Goal: Information Seeking & Learning: Learn about a topic

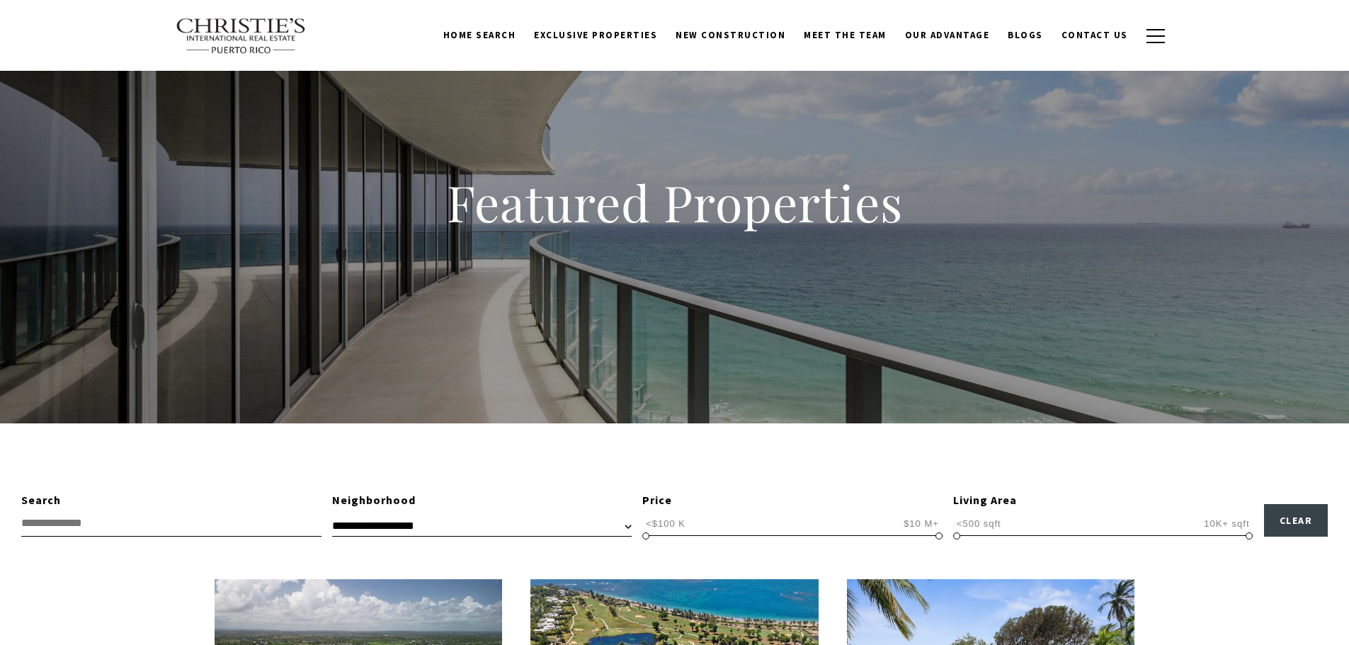
scroll to position [1, 0]
select select "**********"
click at [332, 515] on select "**********" at bounding box center [481, 525] width 299 height 21
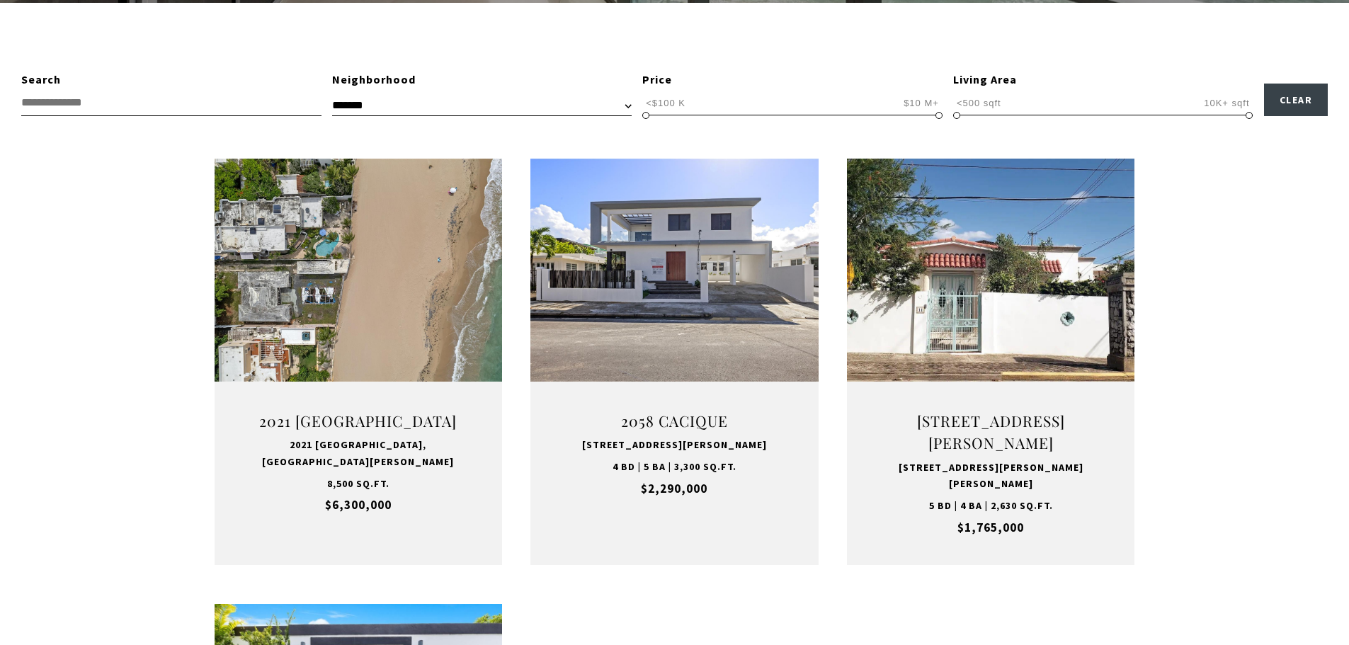
scroll to position [425, 0]
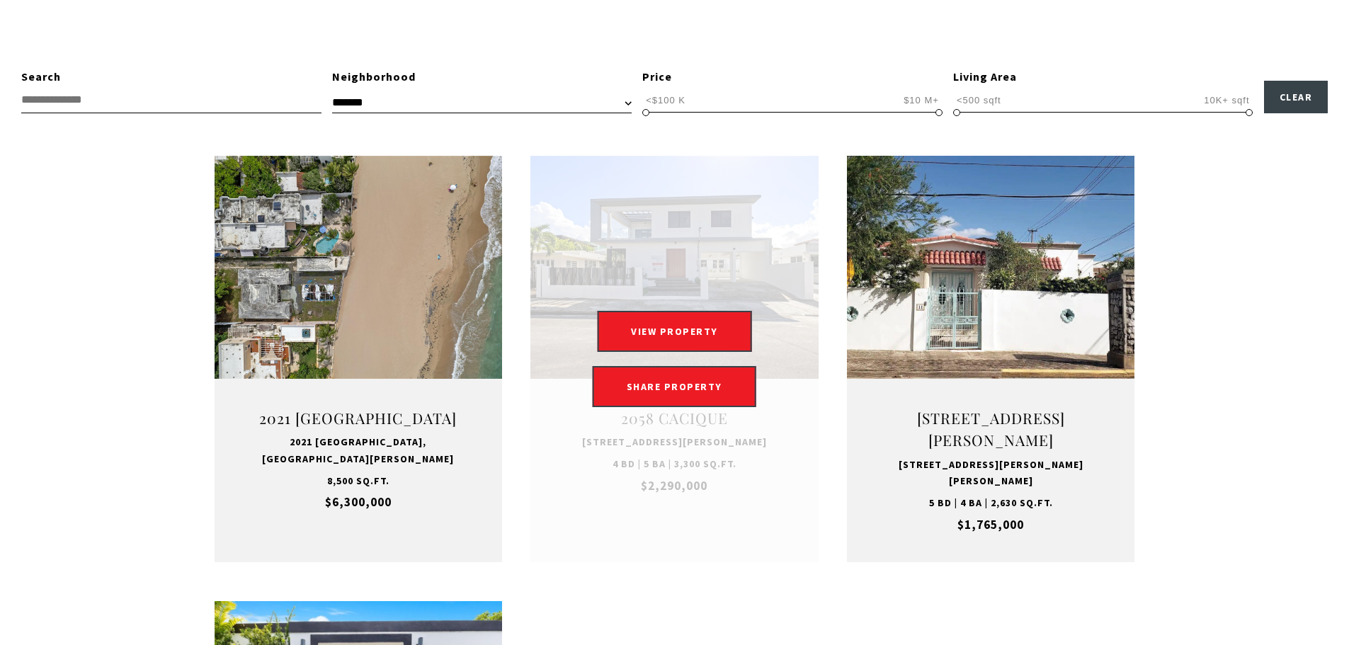
click at [690, 207] on link at bounding box center [674, 359] width 288 height 406
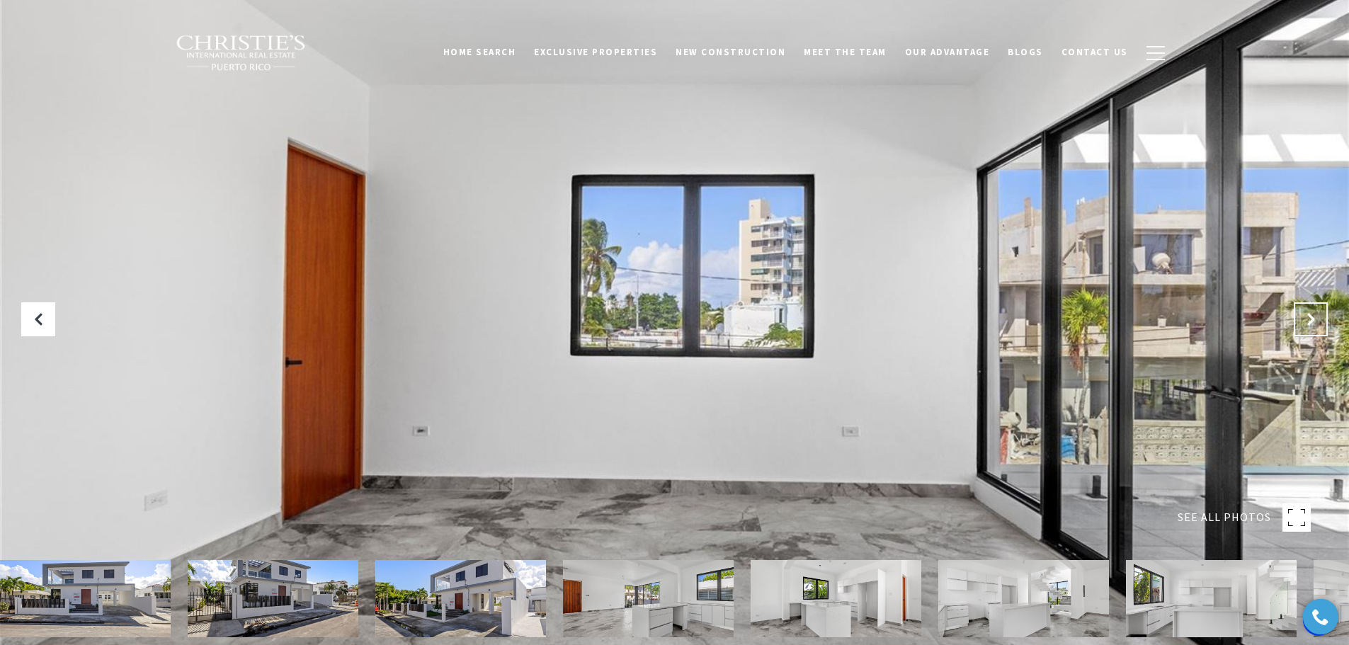
click at [1312, 302] on button "Next Slide" at bounding box center [1310, 319] width 34 height 34
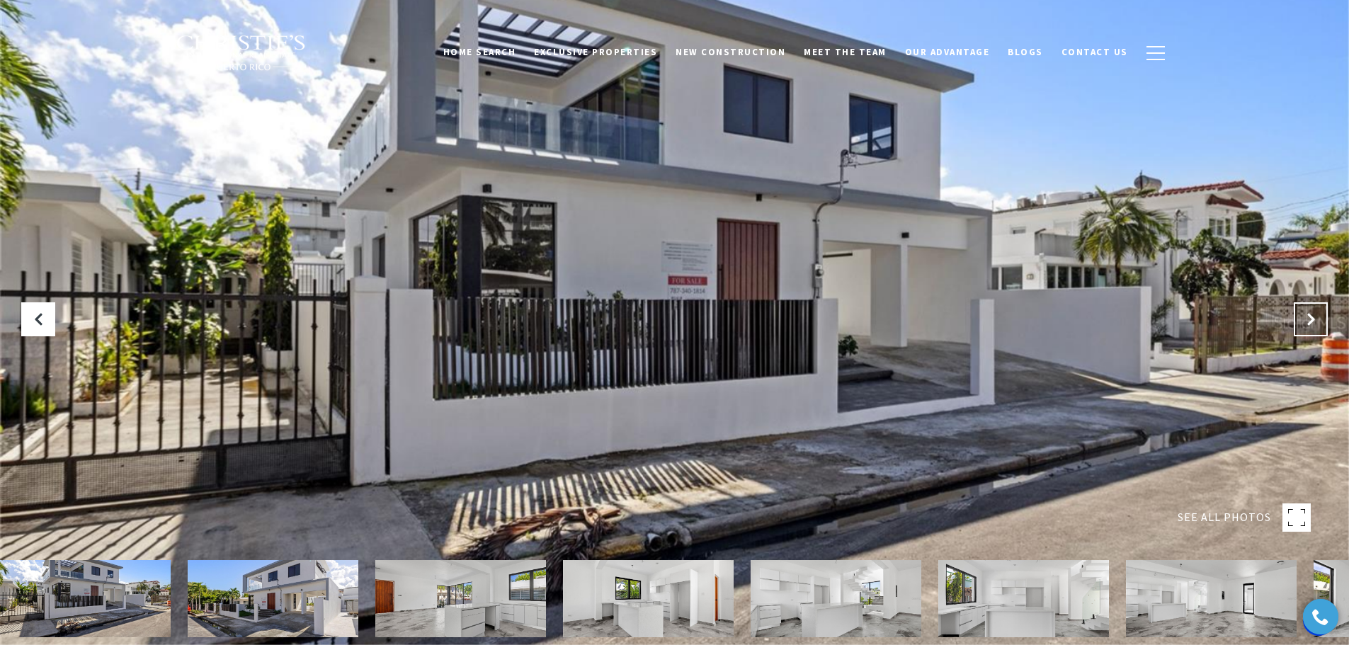
click at [1312, 302] on button "Next Slide" at bounding box center [1310, 319] width 34 height 34
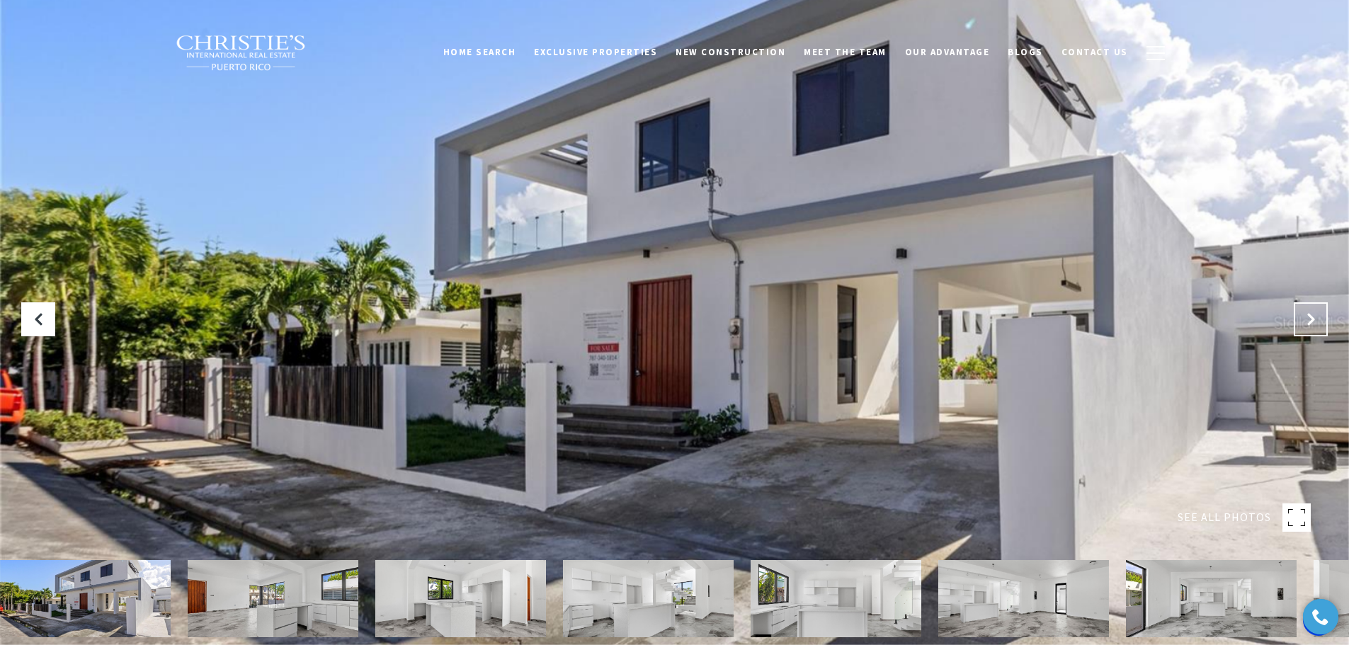
click at [1312, 302] on button "Next Slide" at bounding box center [1310, 319] width 34 height 34
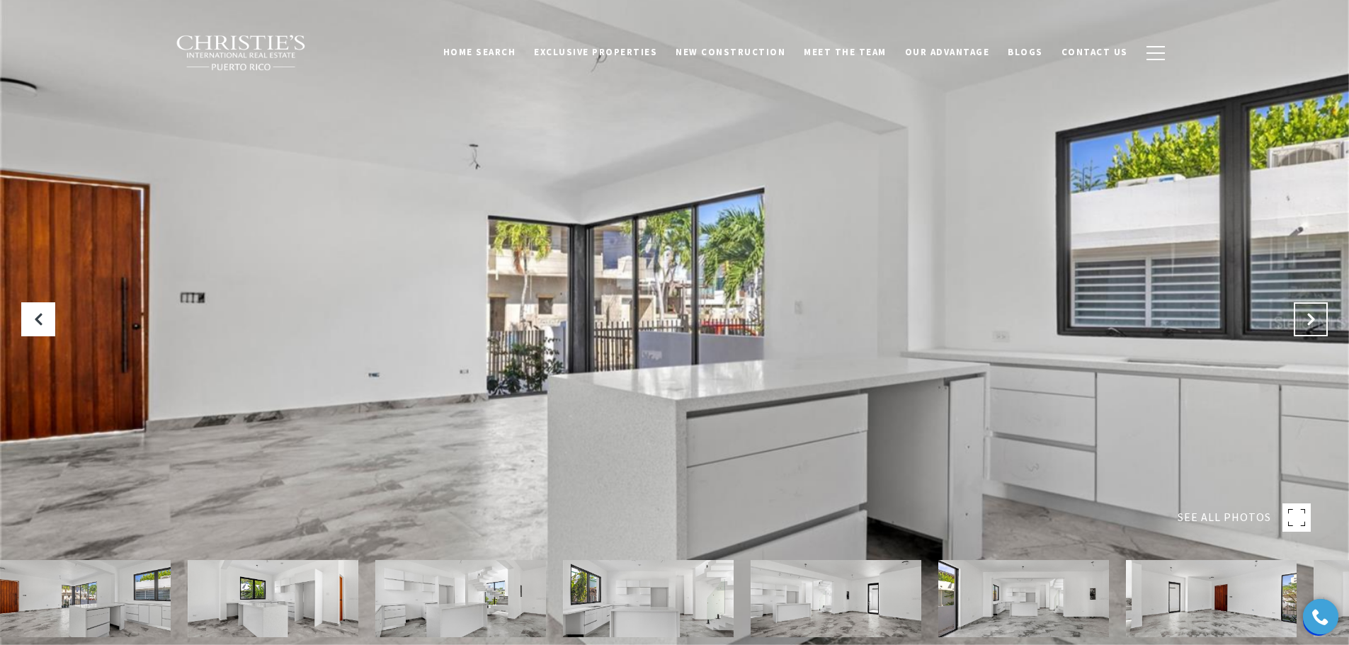
click at [1312, 302] on button "Next Slide" at bounding box center [1310, 319] width 34 height 34
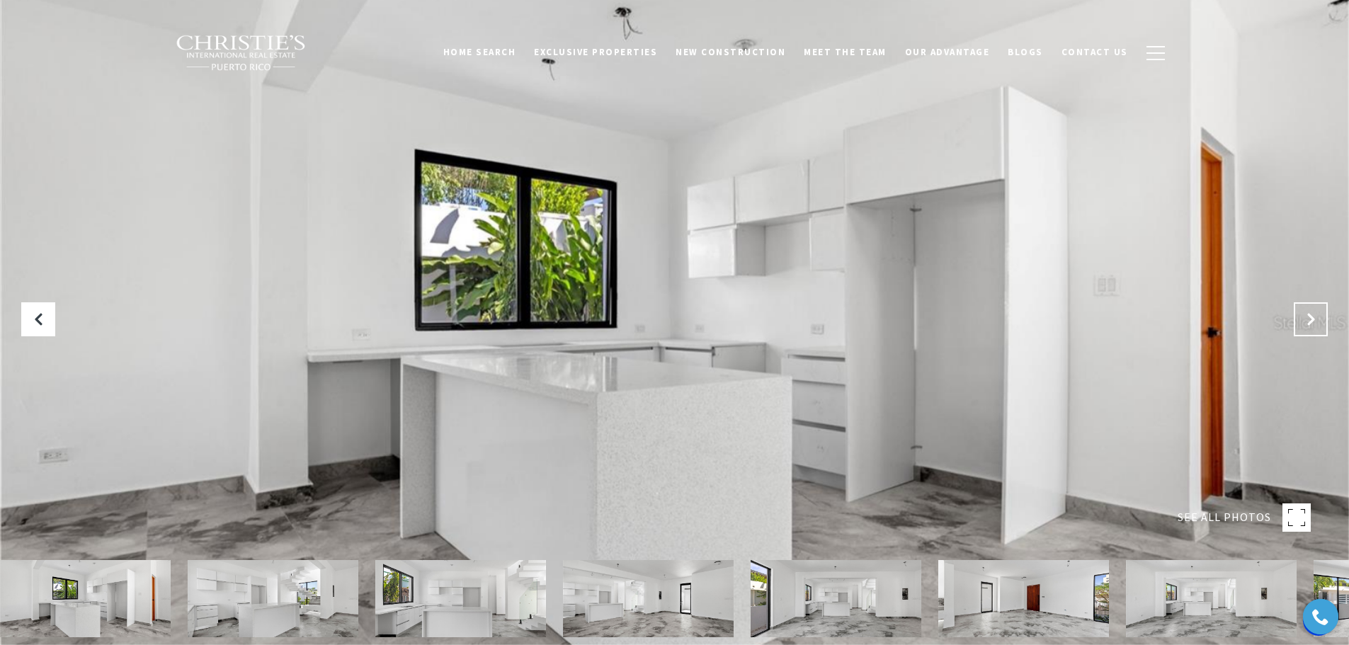
click at [1312, 302] on button "Next Slide" at bounding box center [1310, 319] width 34 height 34
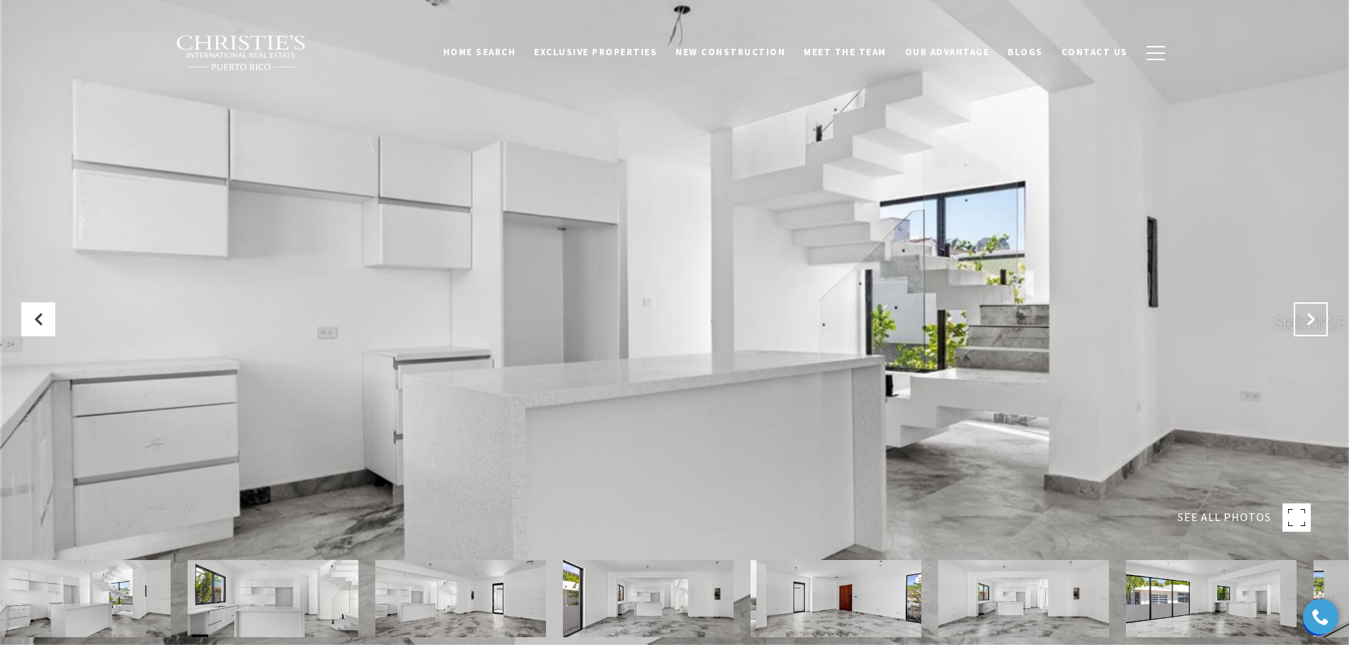
click at [1312, 302] on button "Next Slide" at bounding box center [1310, 319] width 34 height 34
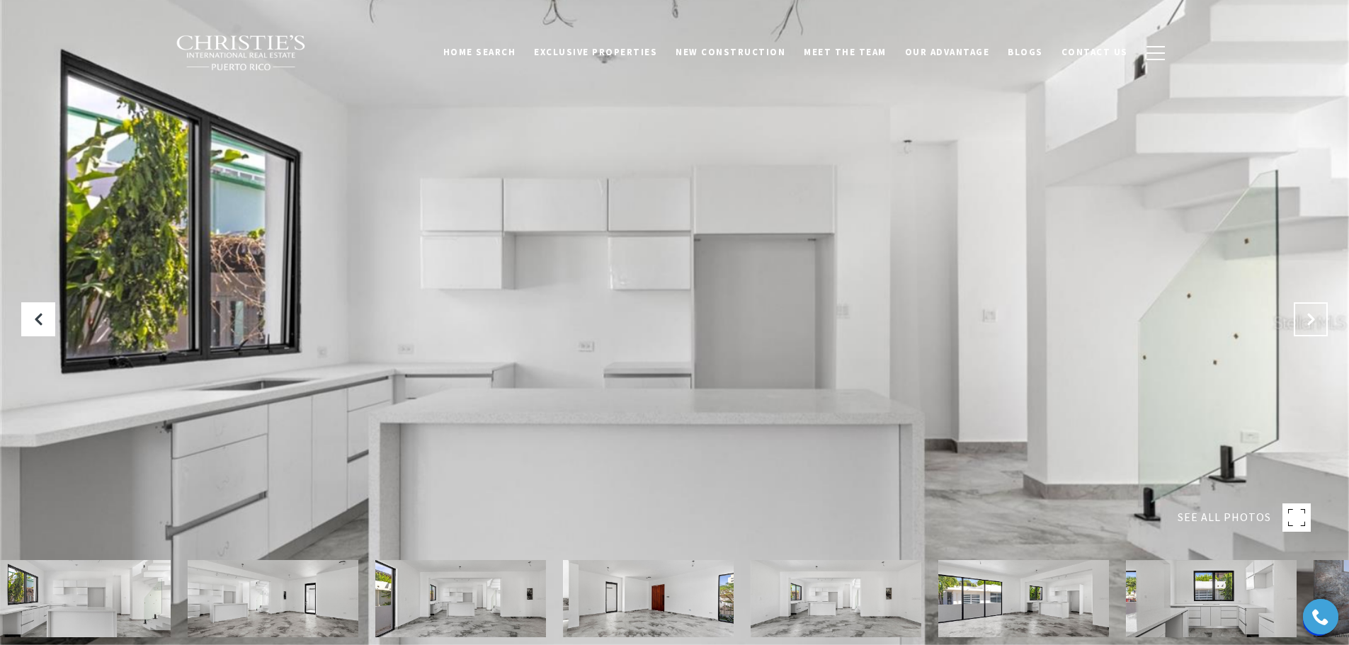
click at [1312, 302] on button "Next Slide" at bounding box center [1310, 319] width 34 height 34
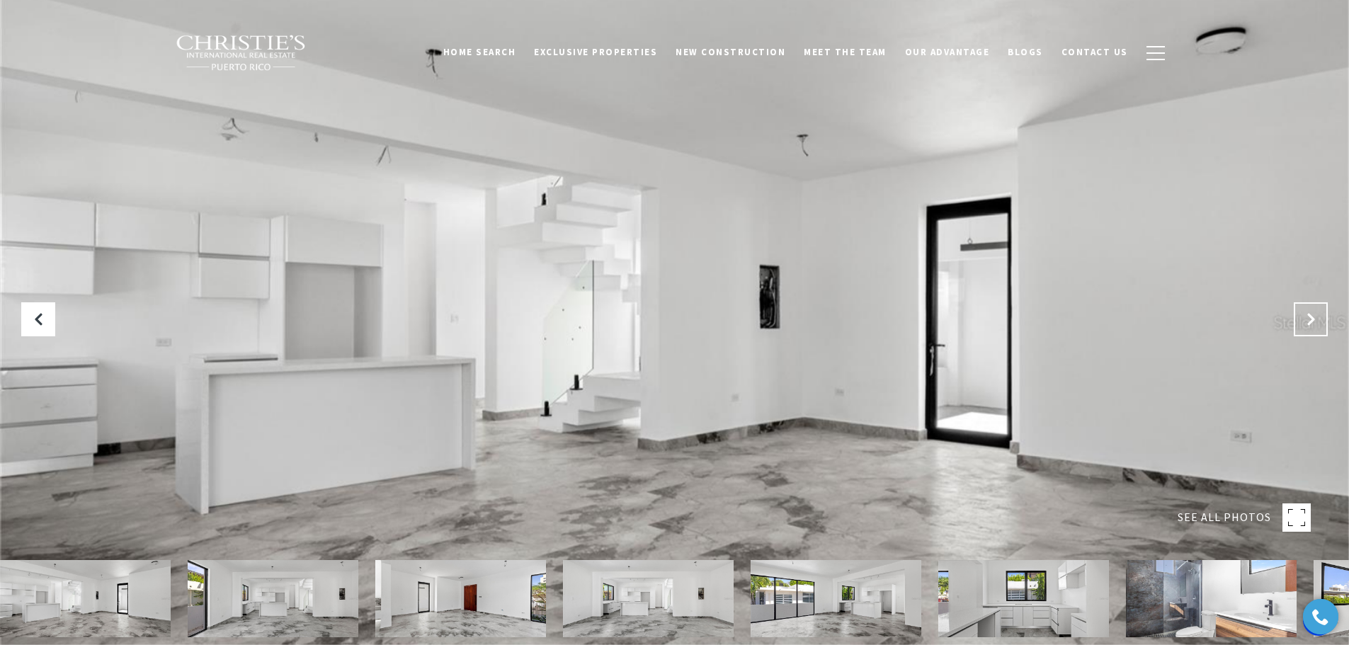
click at [1312, 302] on button "Next Slide" at bounding box center [1310, 319] width 34 height 34
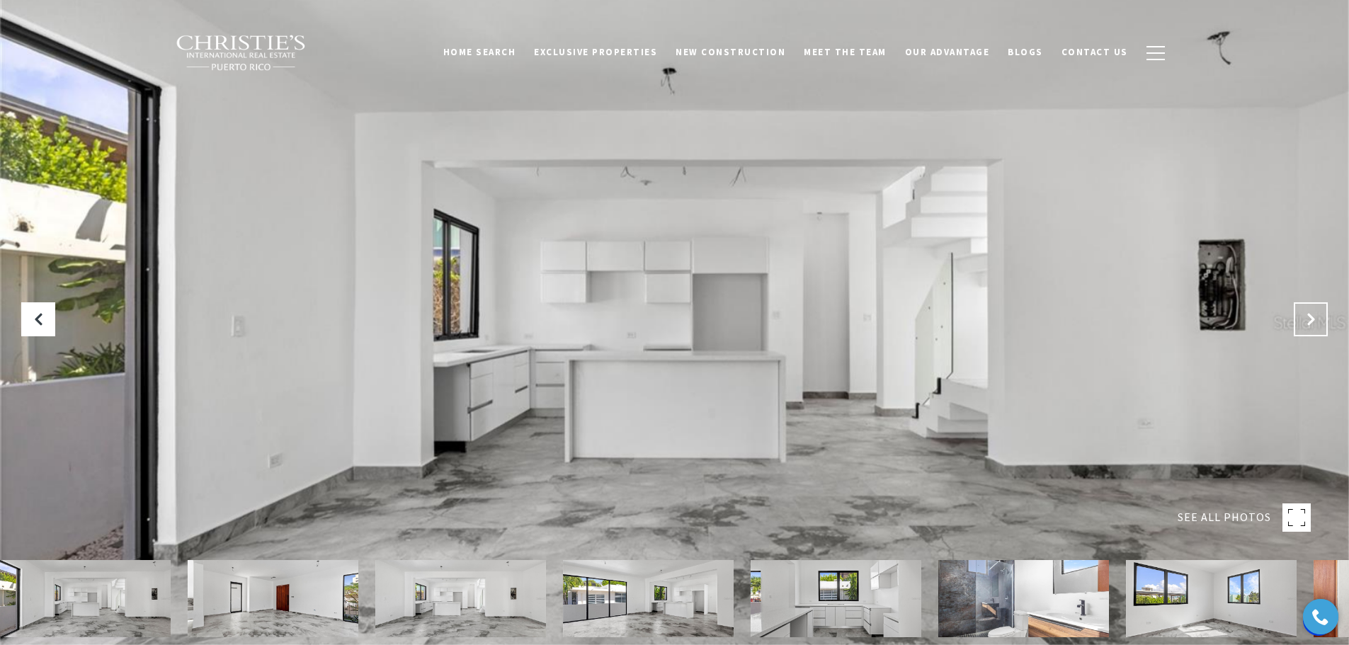
click at [1312, 302] on button "Next Slide" at bounding box center [1310, 319] width 34 height 34
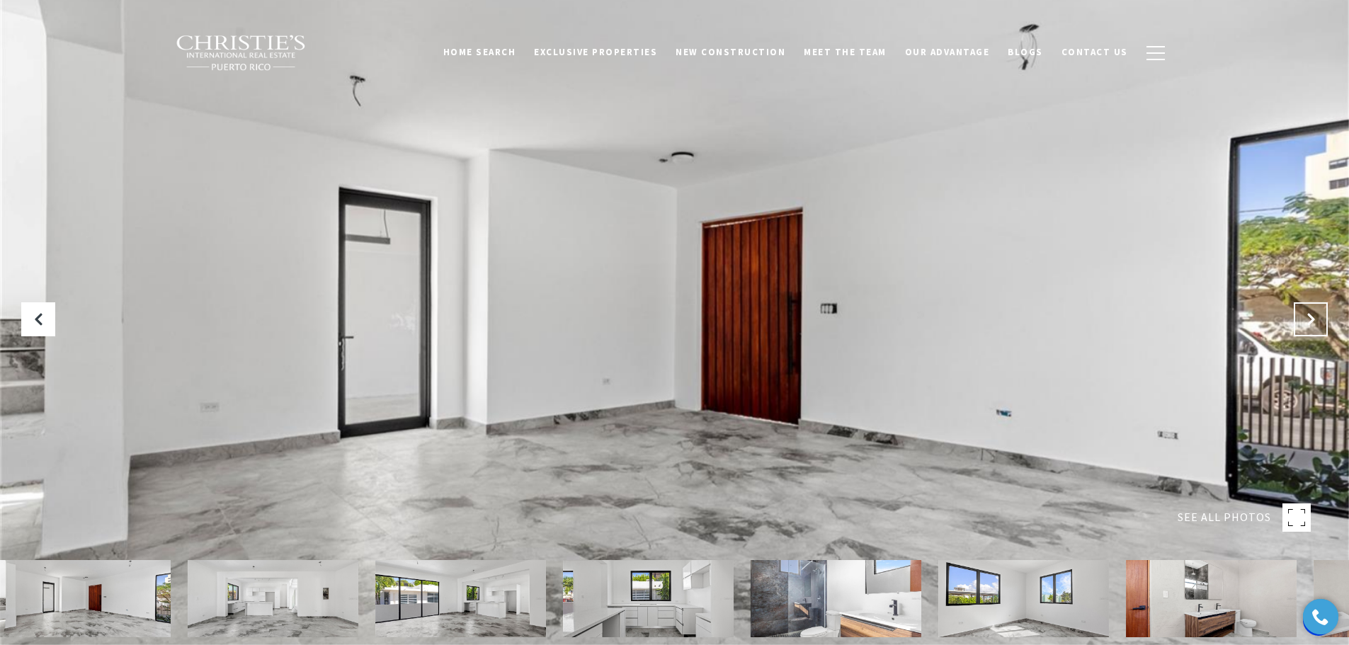
click at [1312, 302] on button "Next Slide" at bounding box center [1310, 319] width 34 height 34
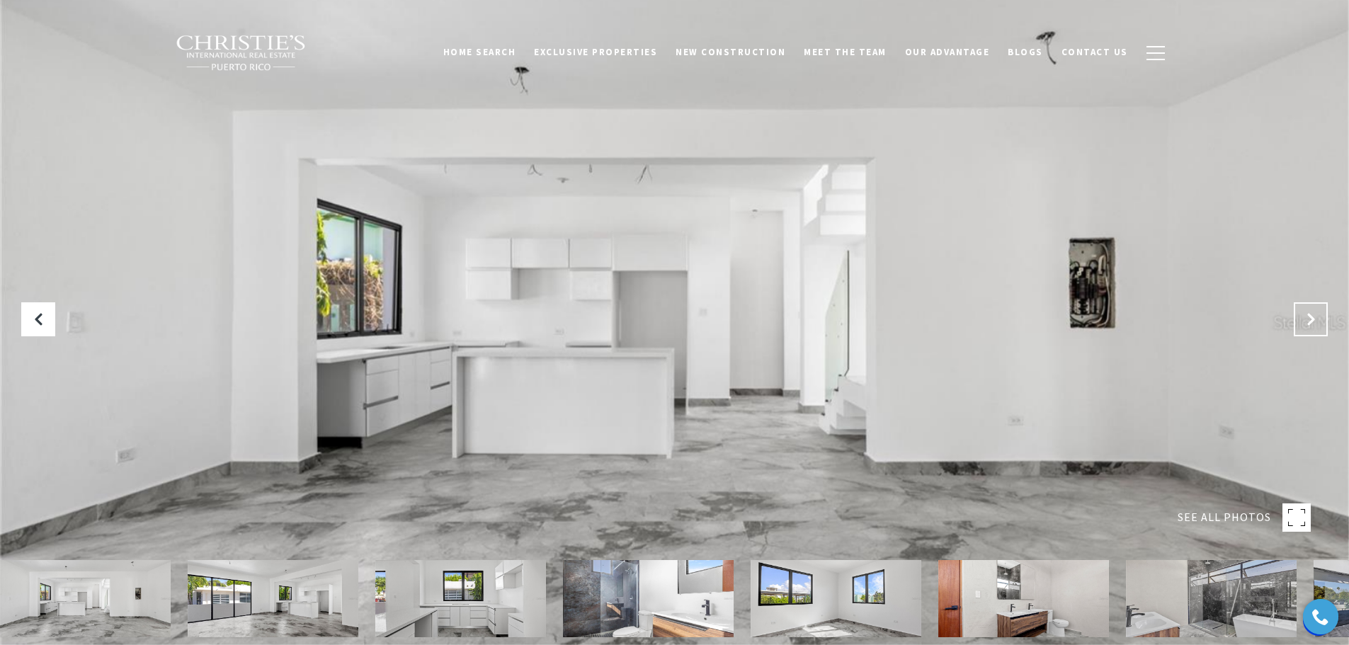
click at [1312, 302] on button "Next Slide" at bounding box center [1310, 319] width 34 height 34
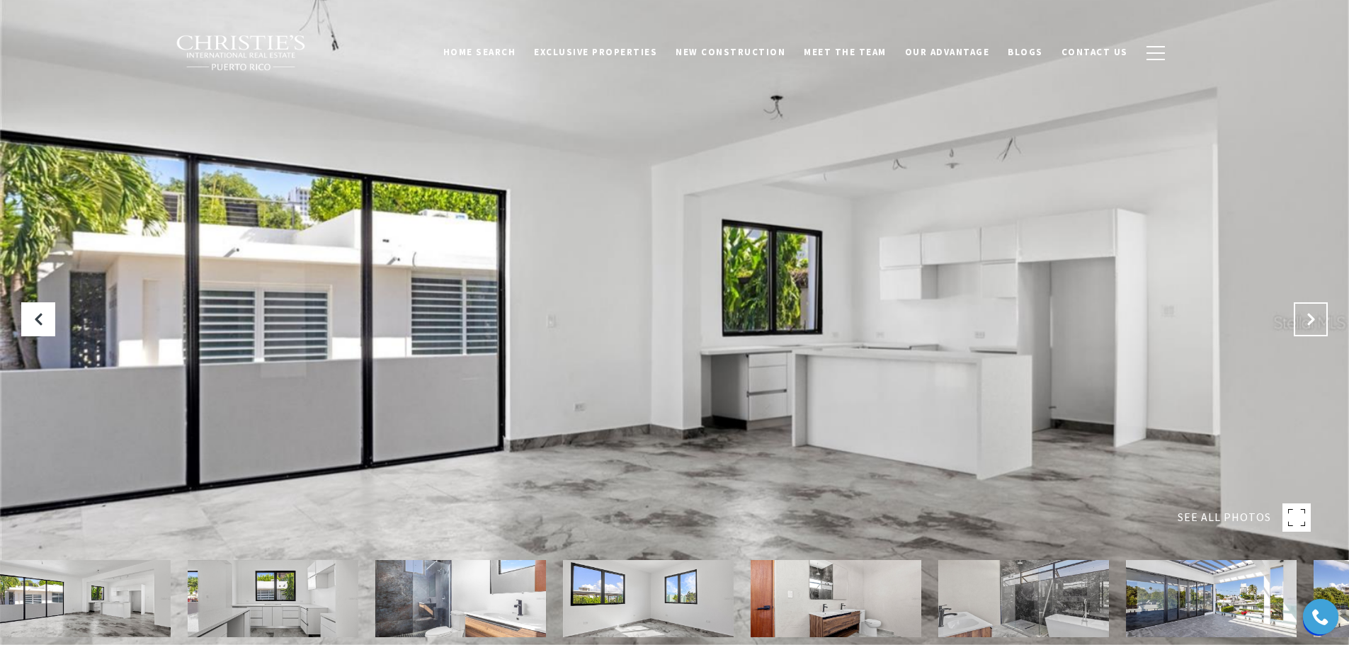
click at [1312, 302] on button "Next Slide" at bounding box center [1310, 319] width 34 height 34
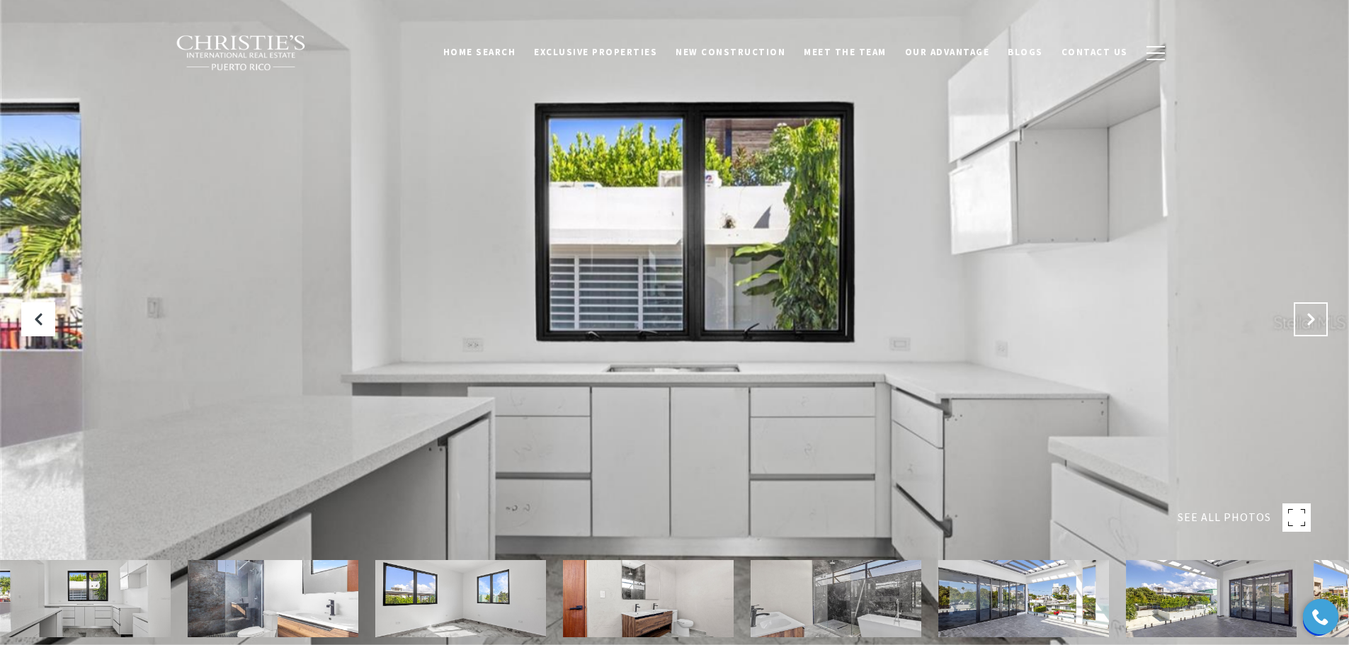
click at [1312, 302] on button "Next Slide" at bounding box center [1310, 319] width 34 height 34
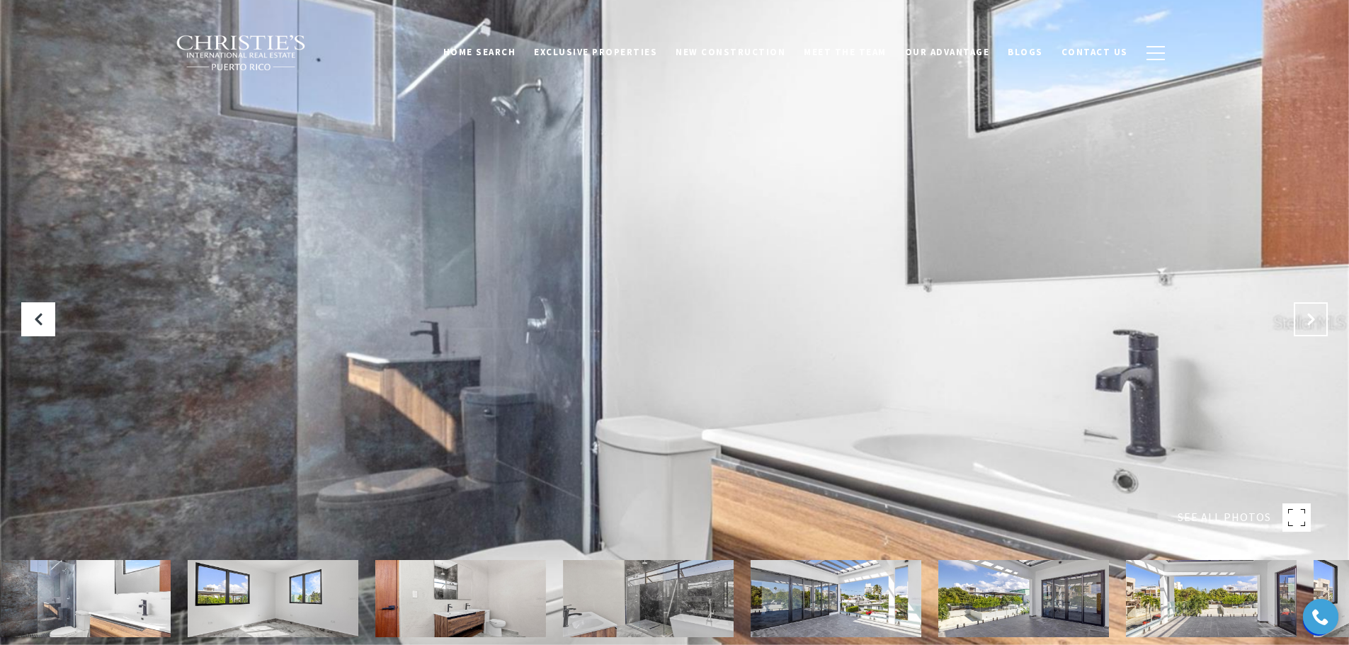
click at [1312, 302] on button "Next Slide" at bounding box center [1310, 319] width 34 height 34
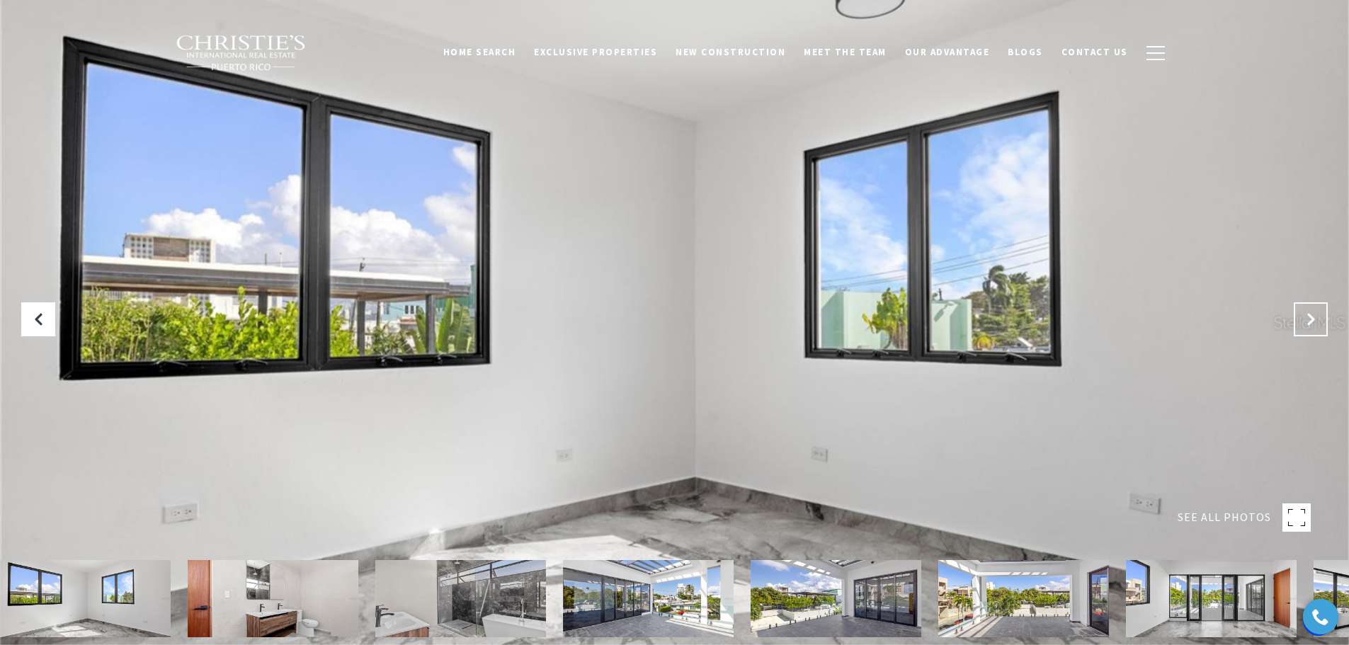
click at [1312, 302] on button "Next Slide" at bounding box center [1310, 319] width 34 height 34
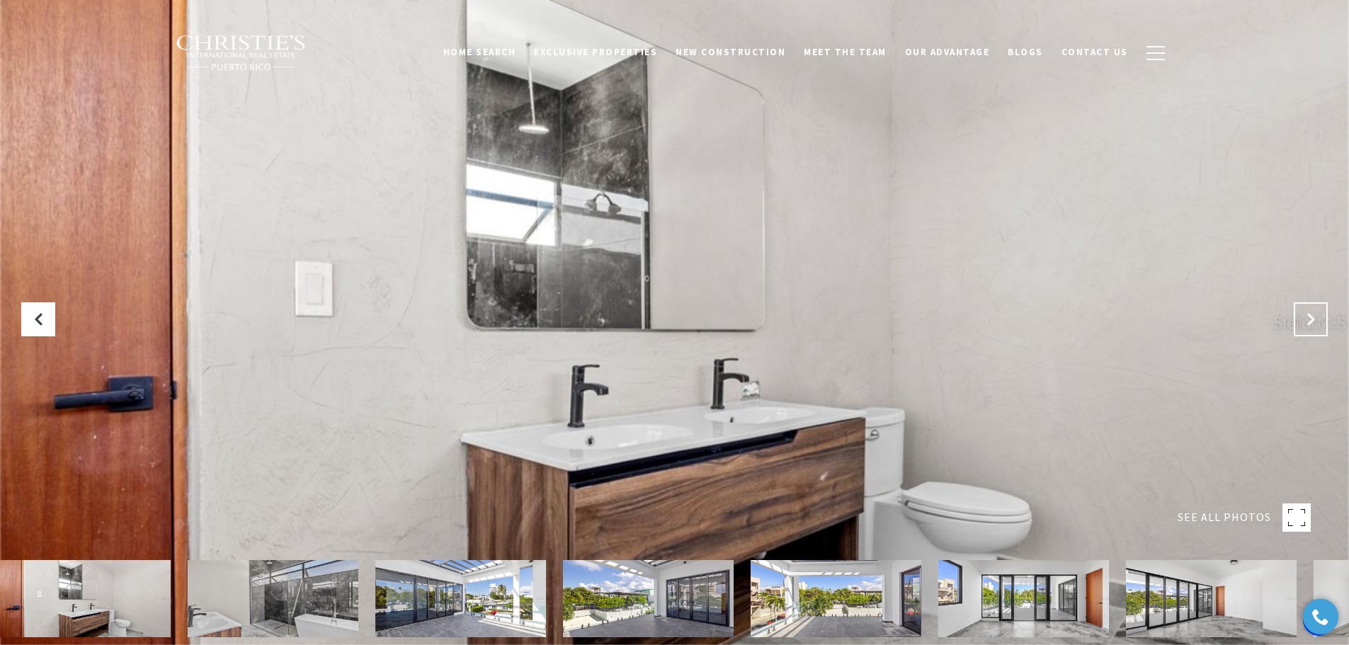
click at [1312, 302] on button "Next Slide" at bounding box center [1310, 319] width 34 height 34
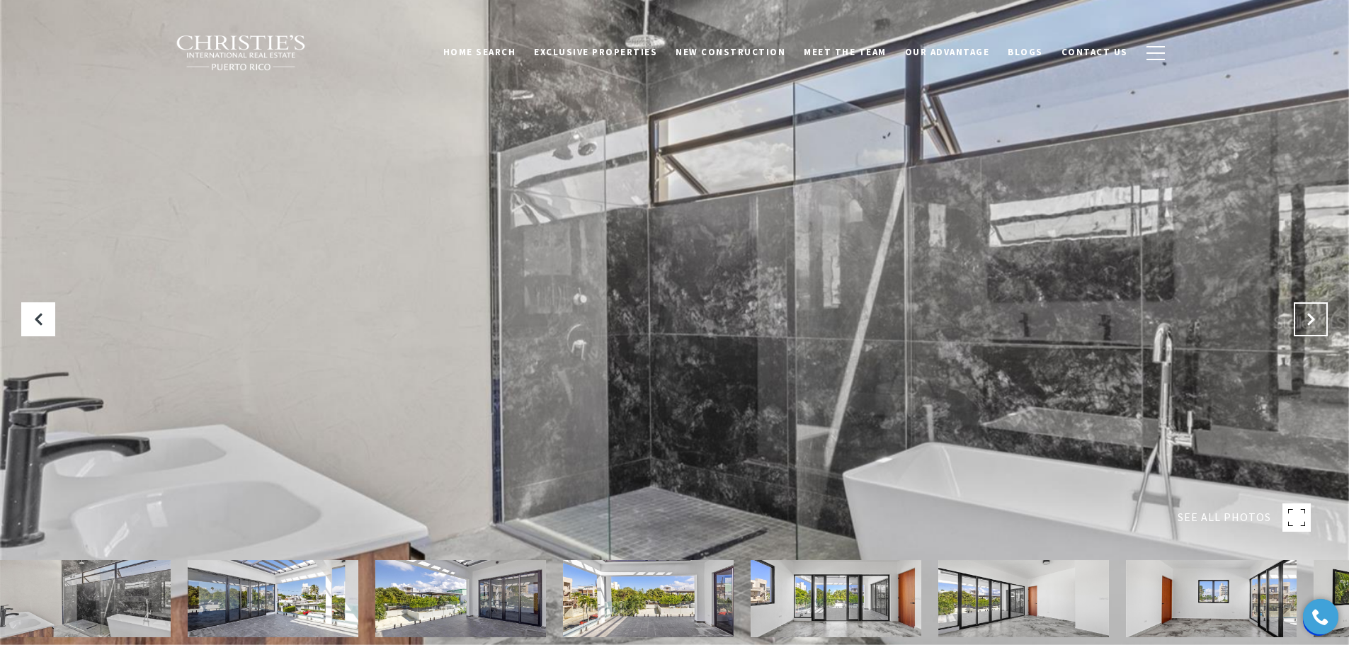
click at [1312, 302] on button "Next Slide" at bounding box center [1310, 319] width 34 height 34
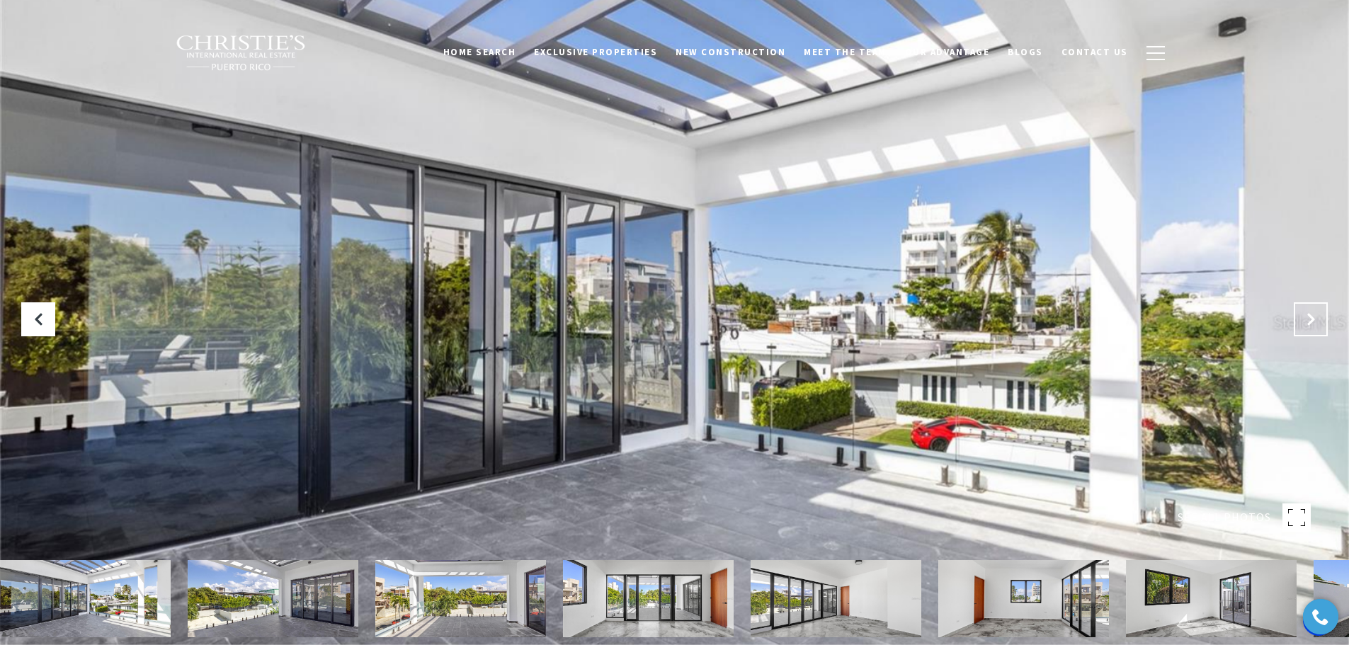
click at [1312, 302] on button "Next Slide" at bounding box center [1310, 319] width 34 height 34
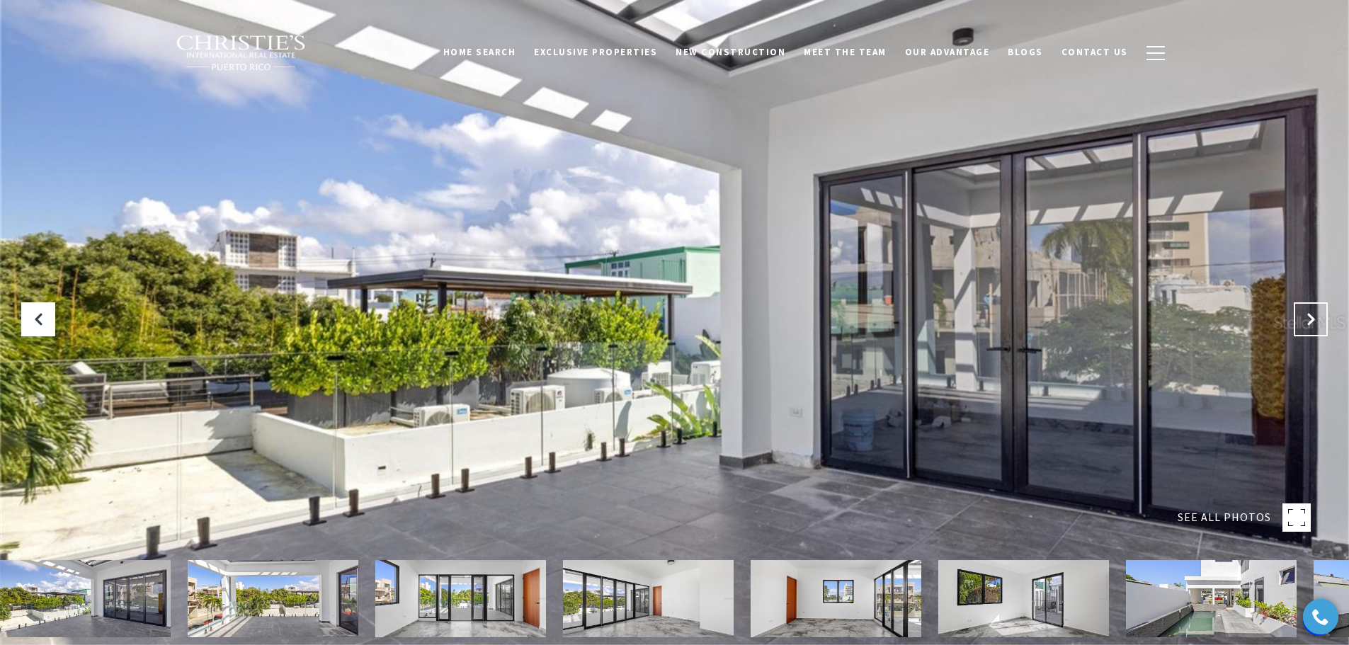
click at [1312, 302] on button "Next Slide" at bounding box center [1310, 319] width 34 height 34
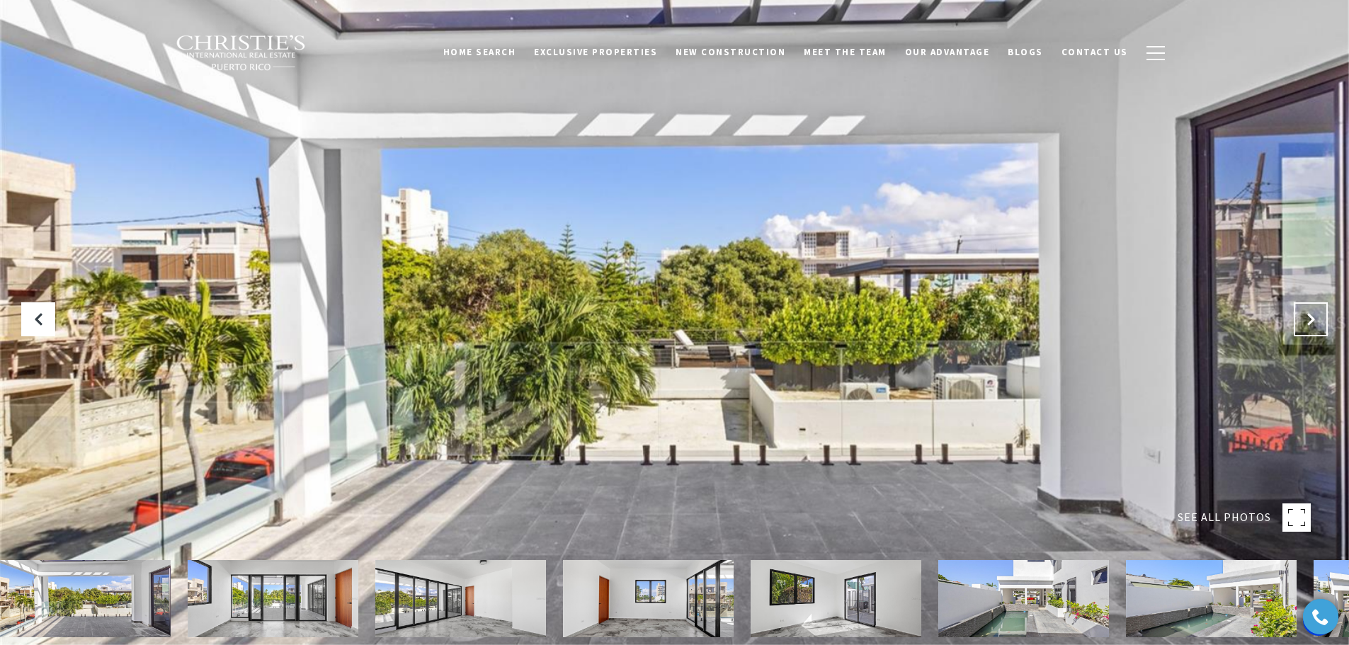
click at [1312, 302] on button "Next Slide" at bounding box center [1310, 319] width 34 height 34
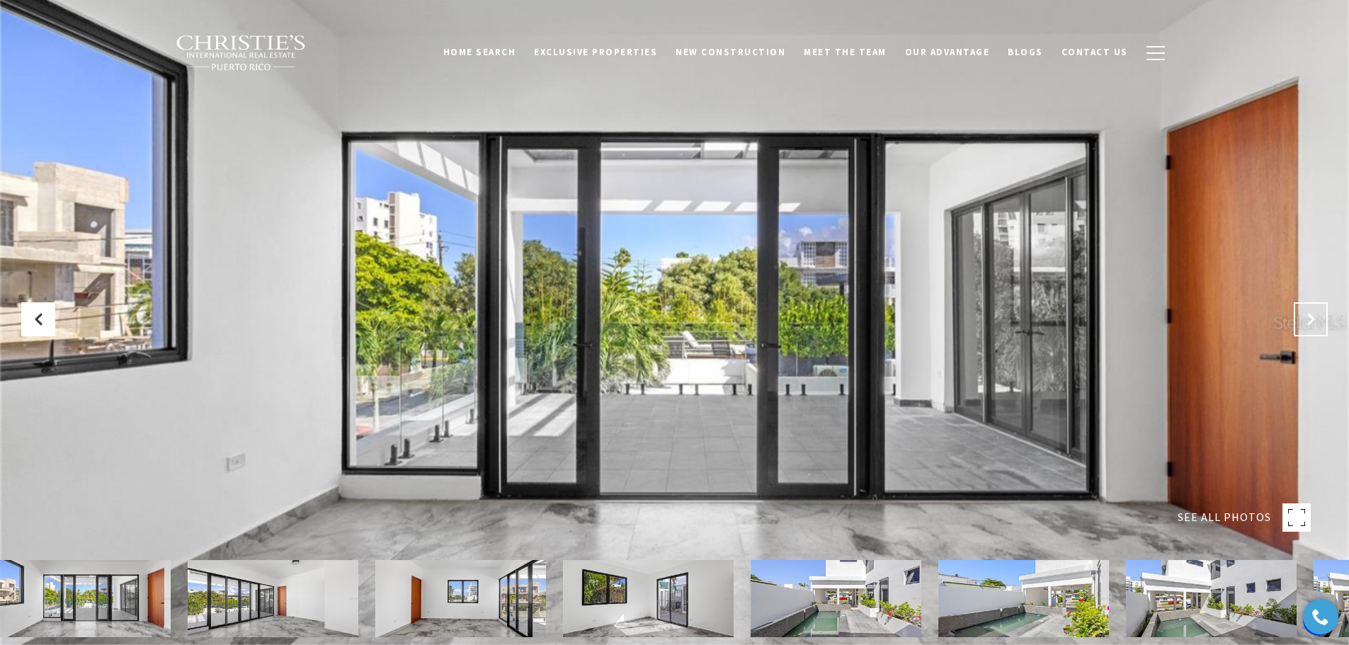
click at [1312, 302] on button "Next Slide" at bounding box center [1310, 319] width 34 height 34
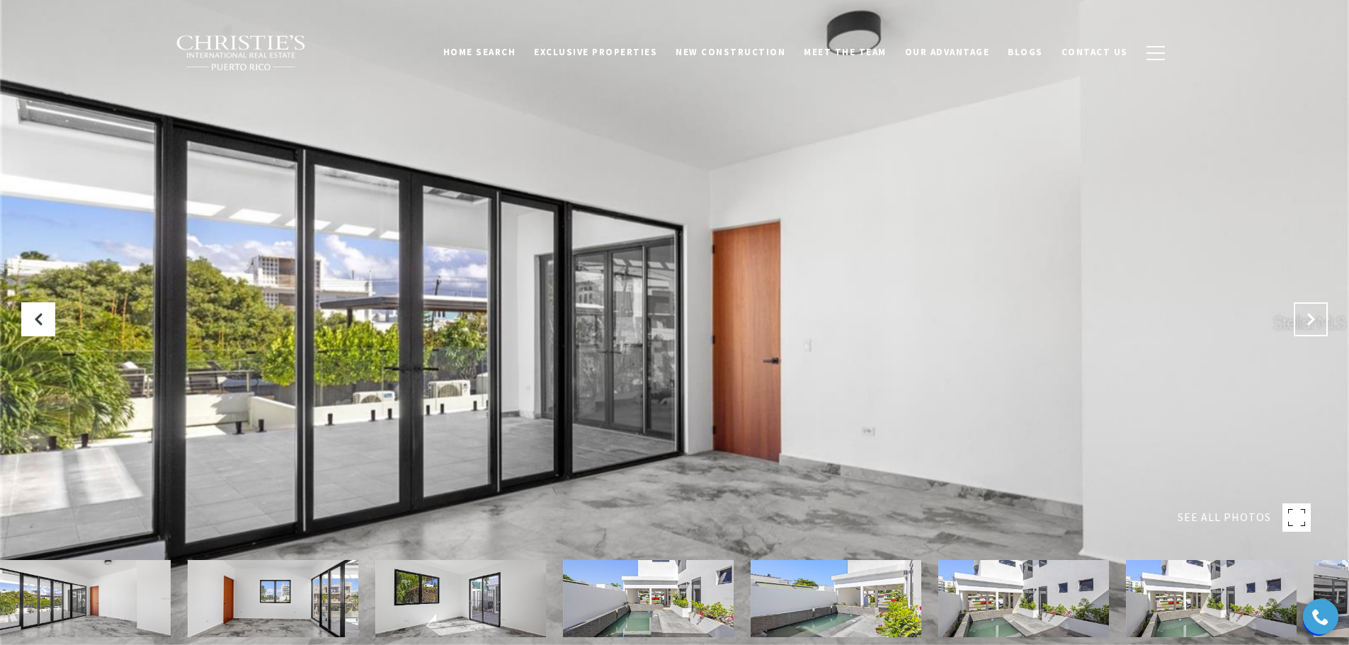
click at [1312, 302] on button "Next Slide" at bounding box center [1310, 319] width 34 height 34
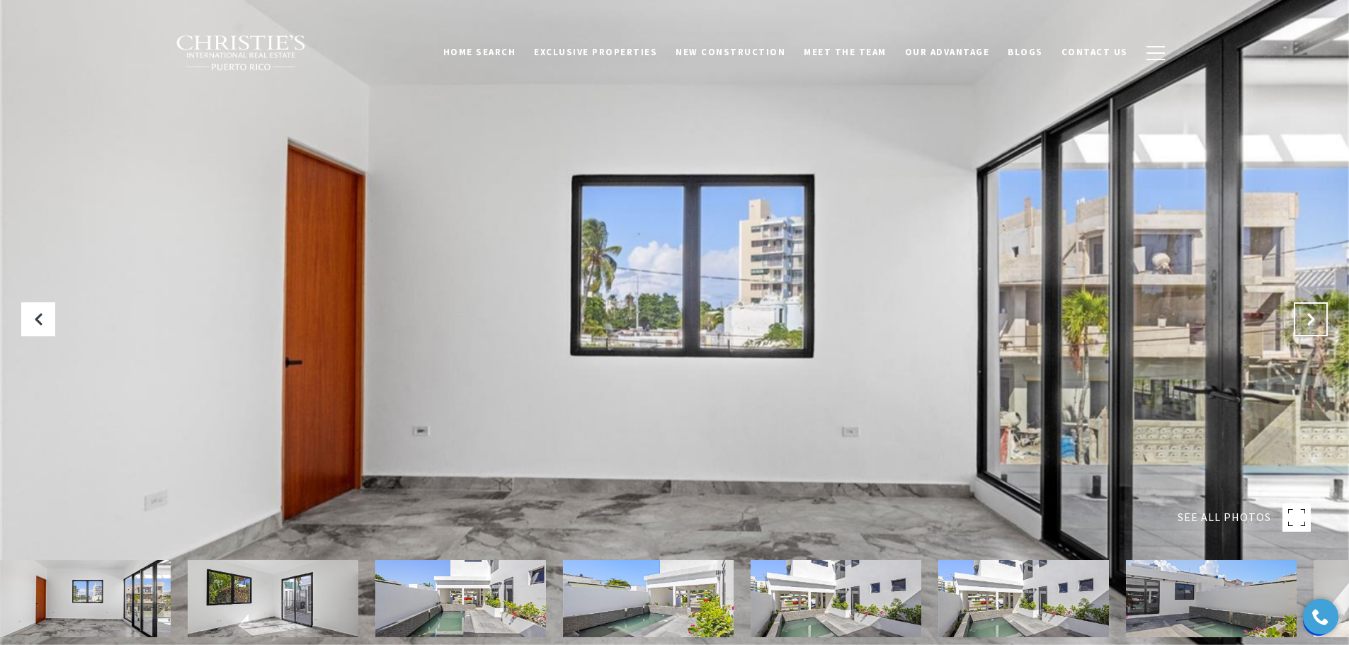
click at [1312, 302] on button "Next Slide" at bounding box center [1310, 319] width 34 height 34
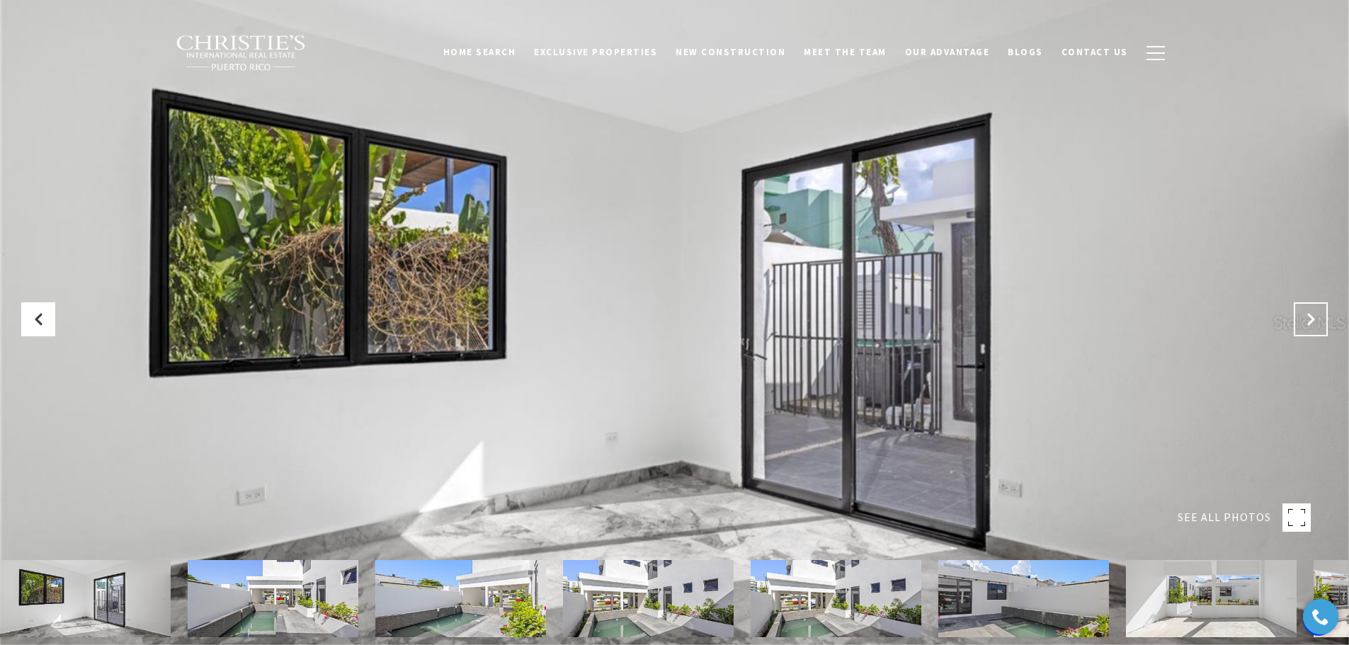
click at [1312, 302] on button "Next Slide" at bounding box center [1310, 319] width 34 height 34
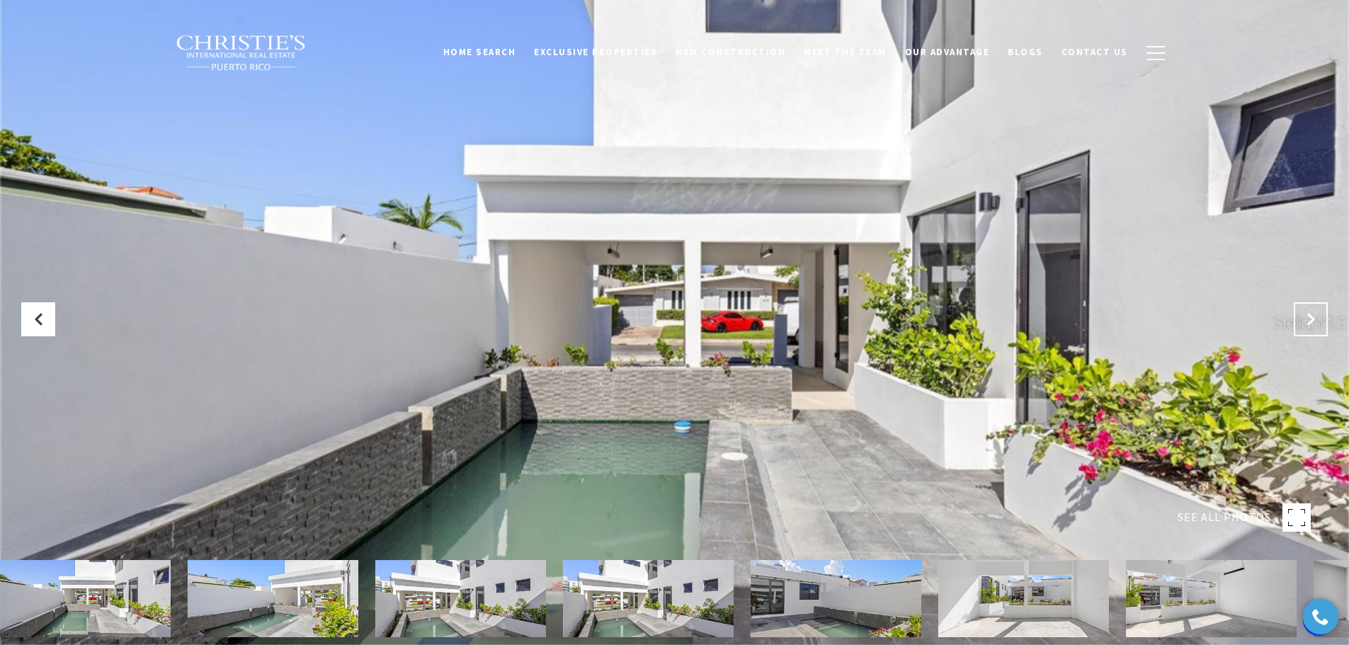
click at [1312, 302] on button "Next Slide" at bounding box center [1310, 319] width 34 height 34
